Goal: Navigation & Orientation: Go to known website

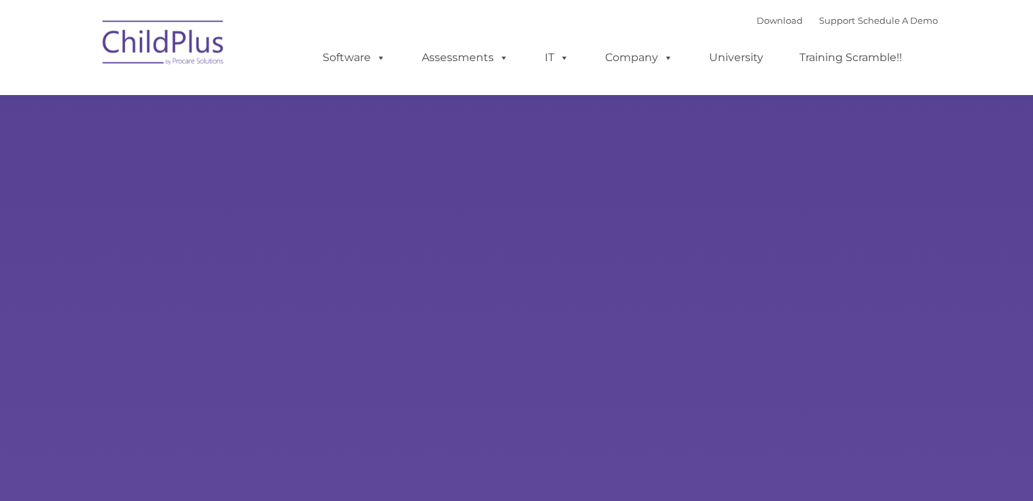
type input ""
select select "MEDIUM"
type input ""
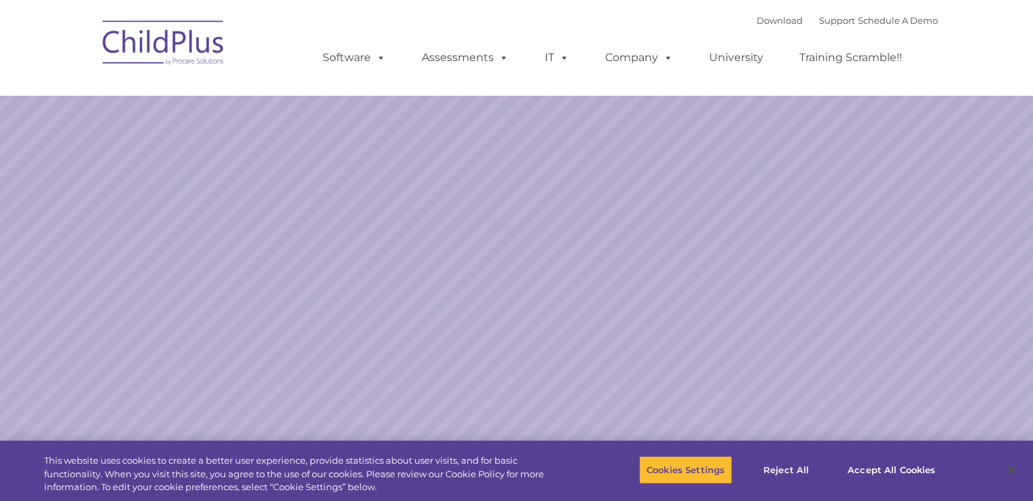
select select "MEDIUM"
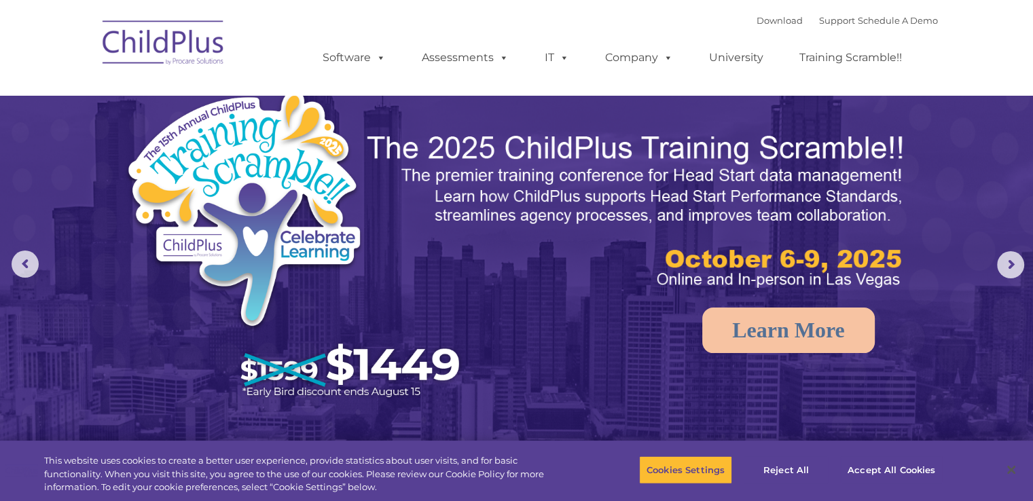
click at [140, 46] on img at bounding box center [164, 45] width 136 height 68
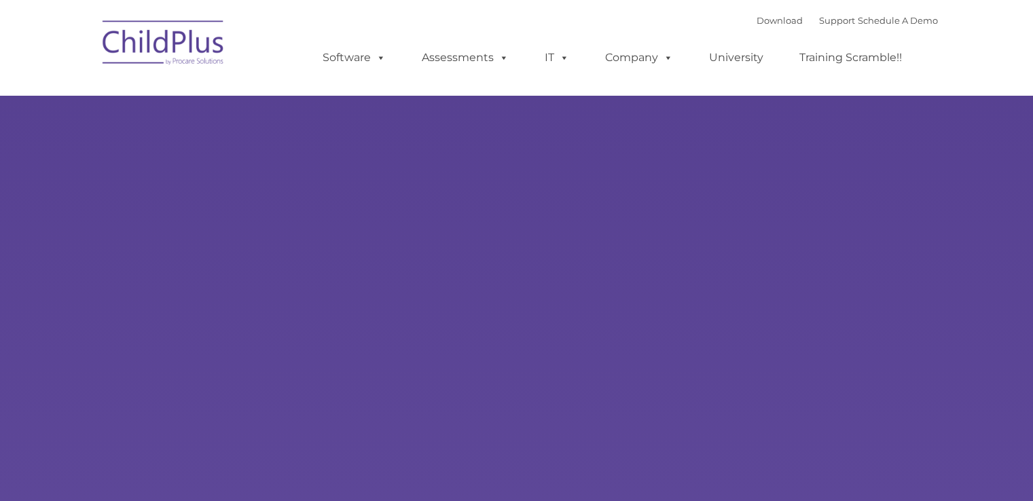
type input ""
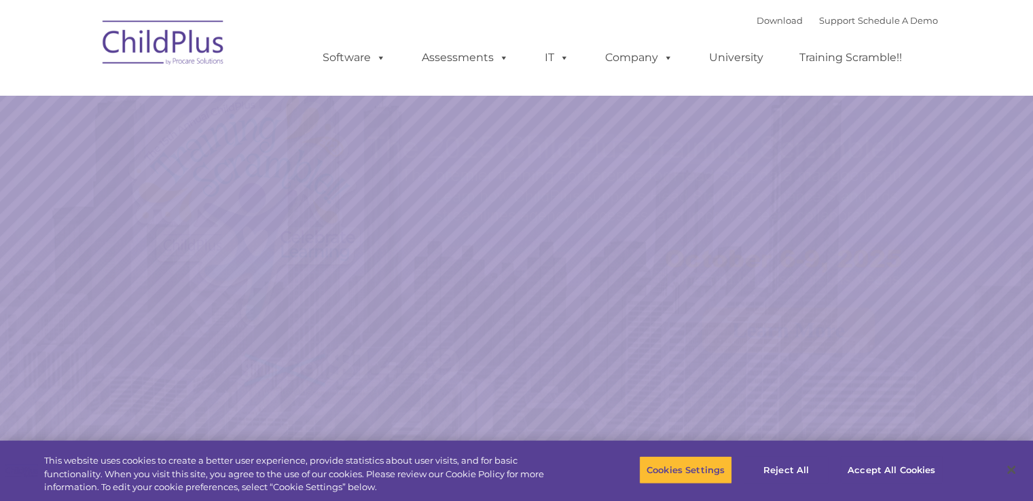
select select "MEDIUM"
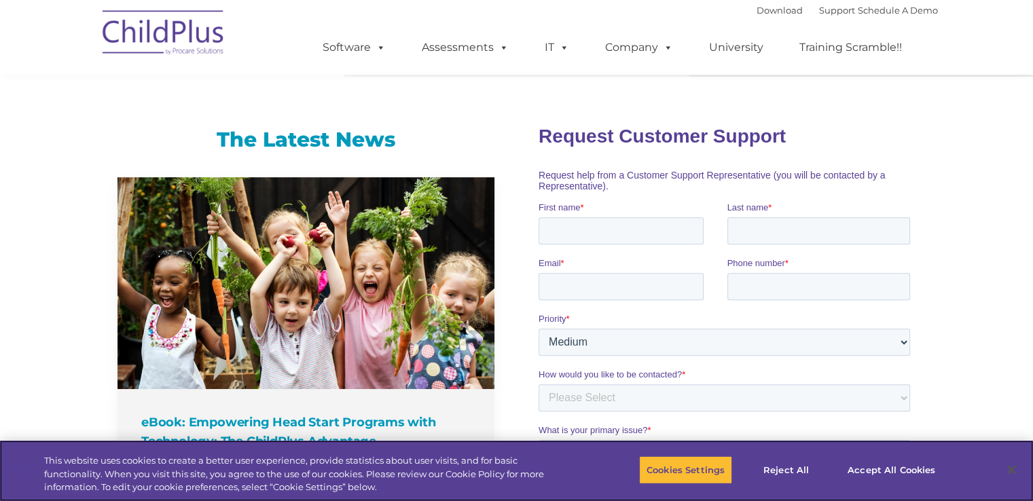
scroll to position [823, 0]
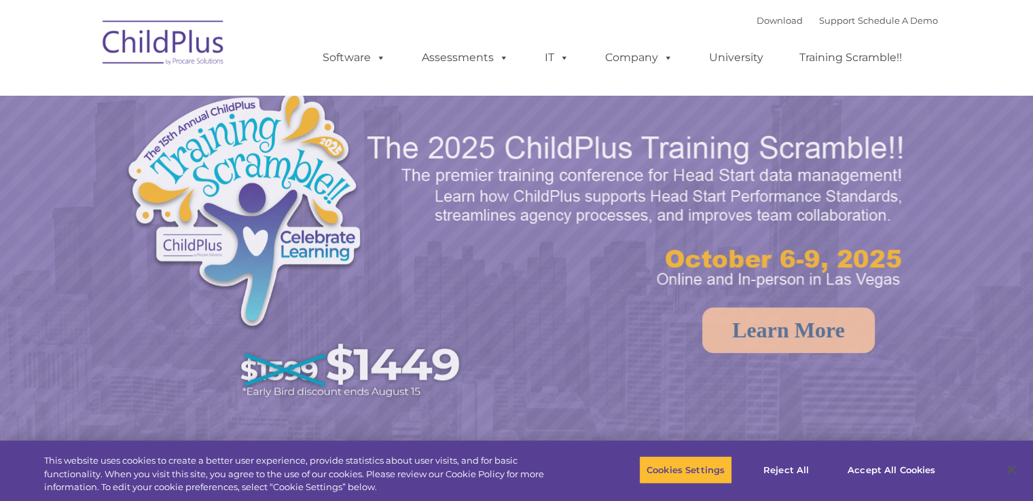
select select "MEDIUM"
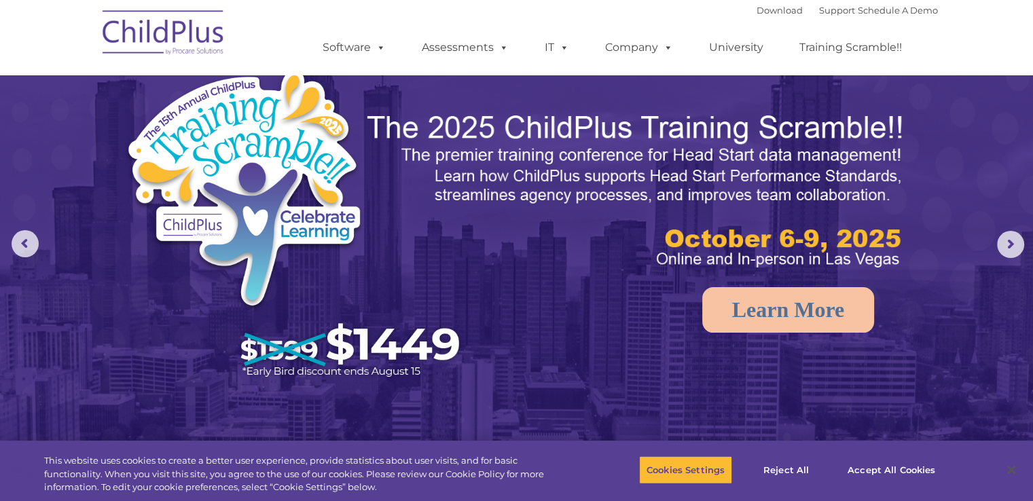
drag, startPoint x: 941, startPoint y: 0, endPoint x: 598, endPoint y: 23, distance: 344.5
click at [598, 24] on ul "Software ChildPlus: The original and most widely-used Head Start data managemen…" at bounding box center [616, 47] width 643 height 54
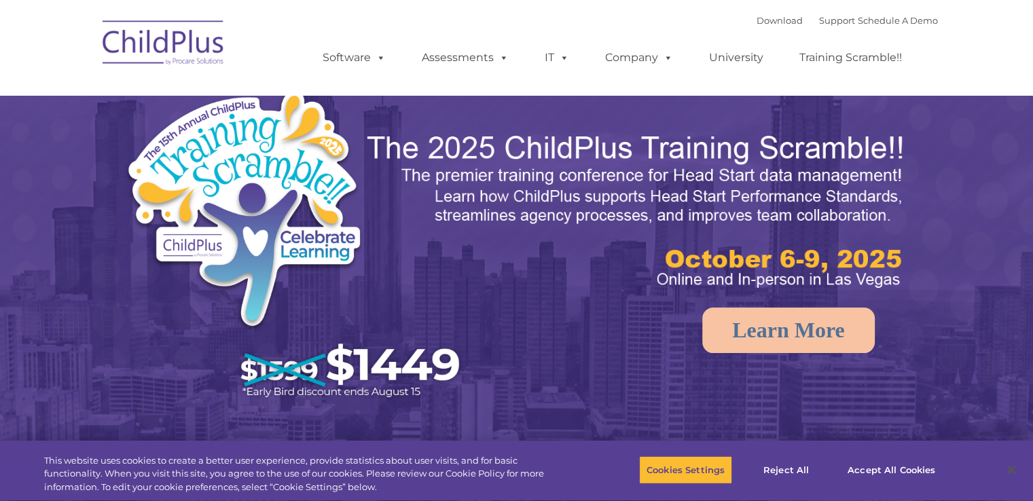
select select "MEDIUM"
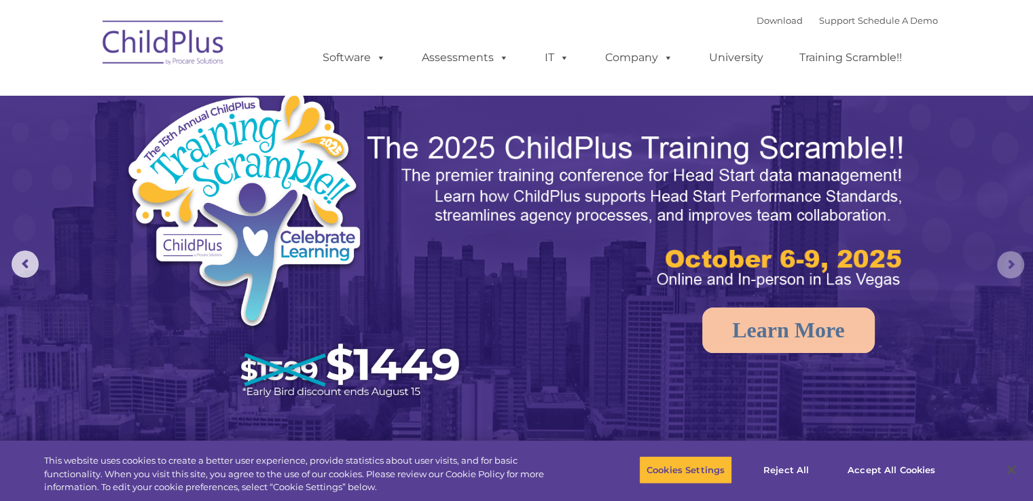
click at [1016, 267] on rs-arrow at bounding box center [1010, 264] width 27 height 27
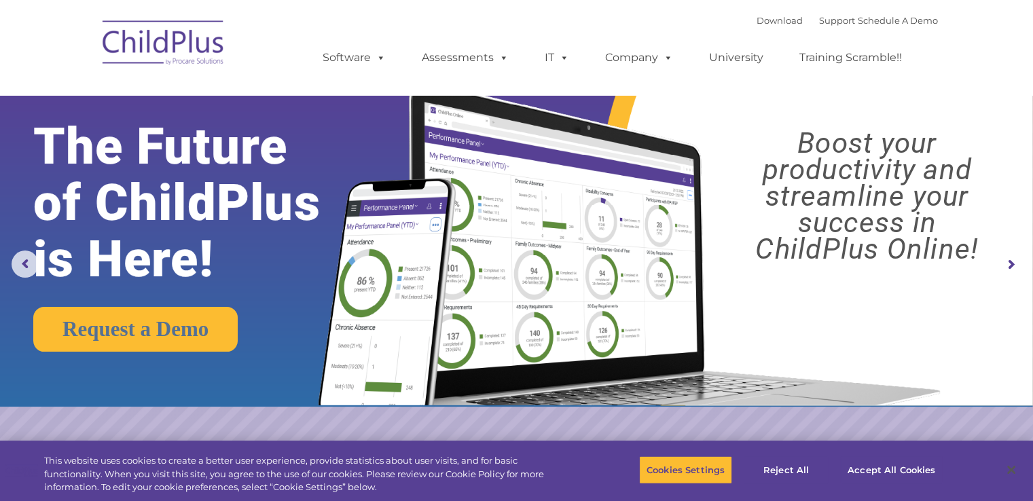
click at [1008, 264] on rs-arrow at bounding box center [1010, 264] width 27 height 27
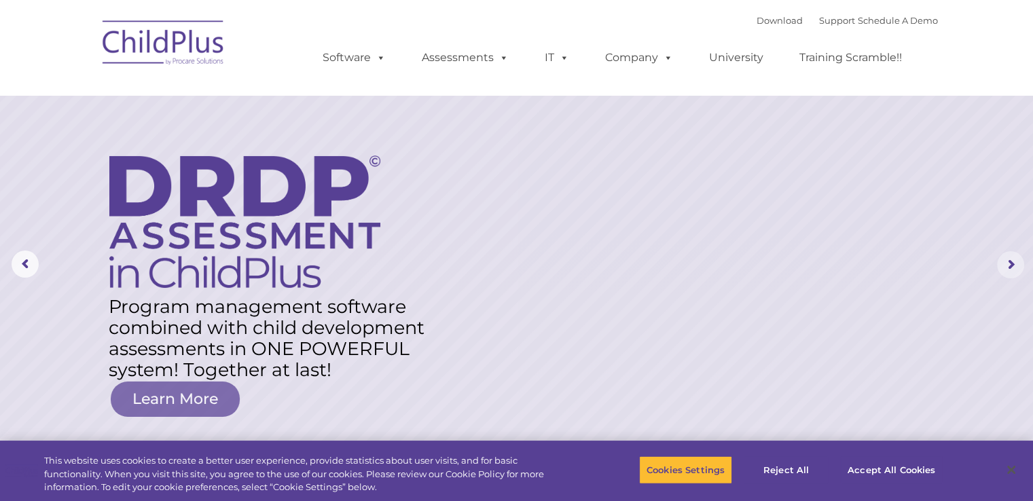
click at [997, 262] on rs-arrow at bounding box center [1010, 264] width 27 height 27
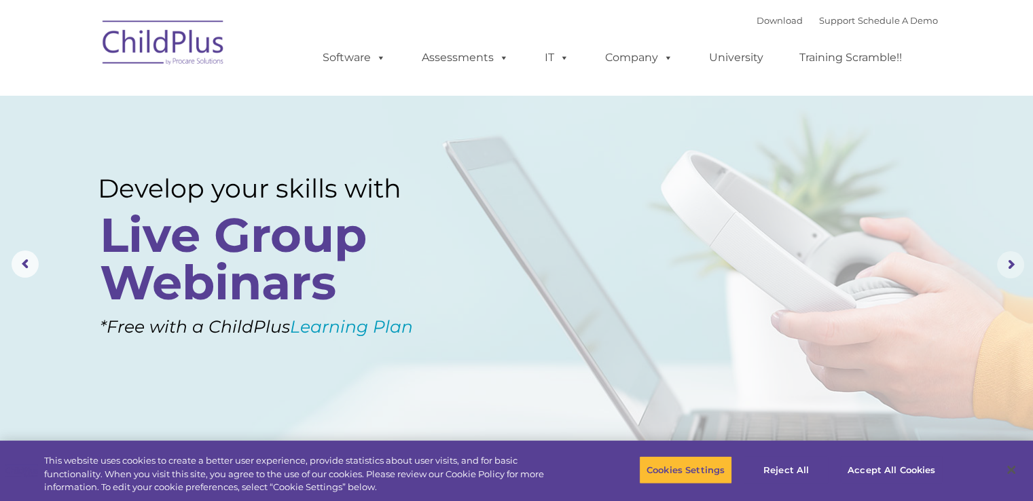
click at [997, 262] on rs-arrow at bounding box center [1010, 264] width 27 height 27
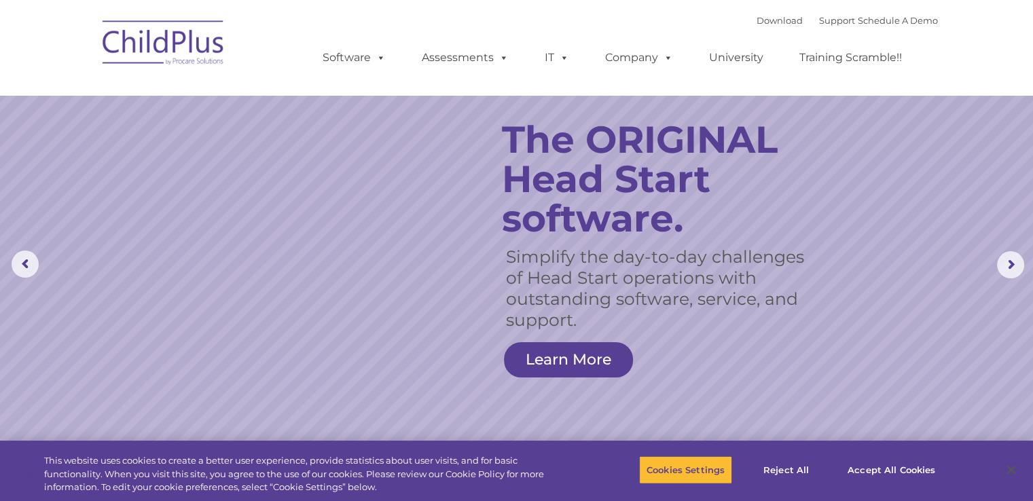
click at [156, 52] on img at bounding box center [164, 45] width 136 height 68
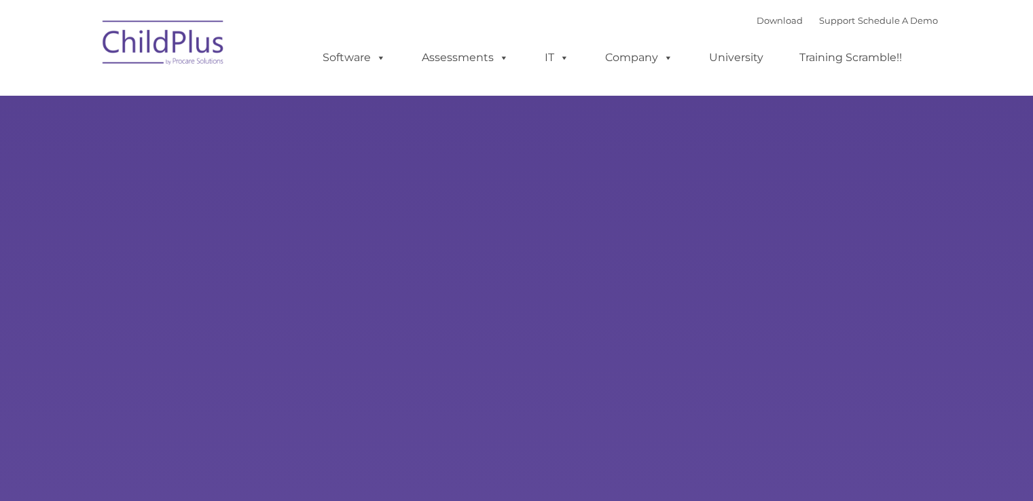
type input ""
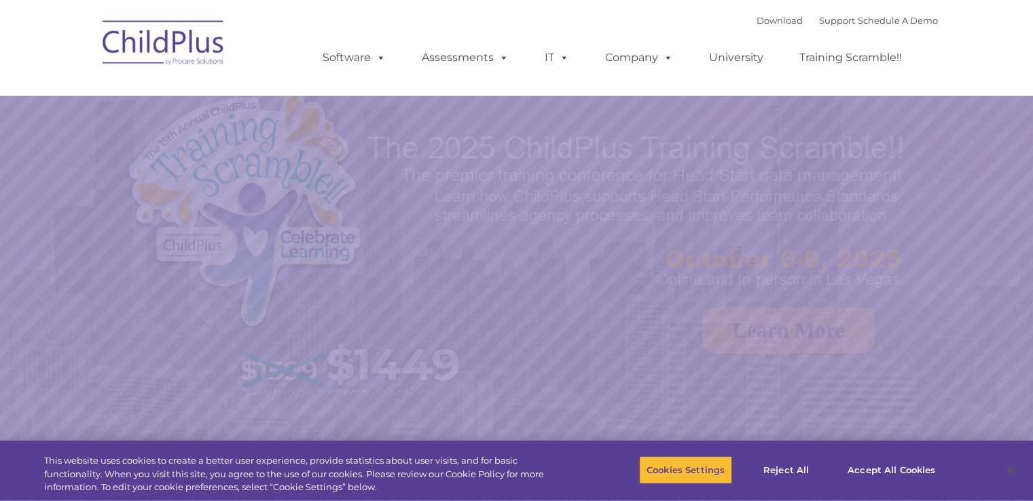
select select "MEDIUM"
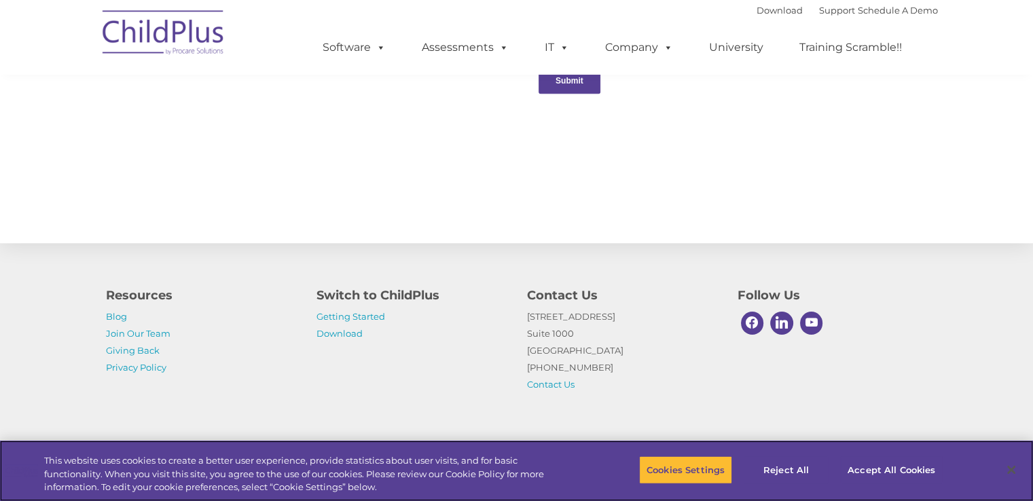
scroll to position [1499, 0]
